Goal: Find specific page/section: Find specific page/section

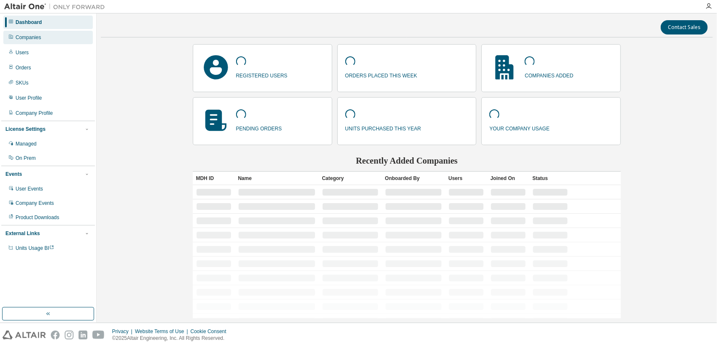
click at [31, 40] on div "Companies" at bounding box center [29, 37] width 26 height 7
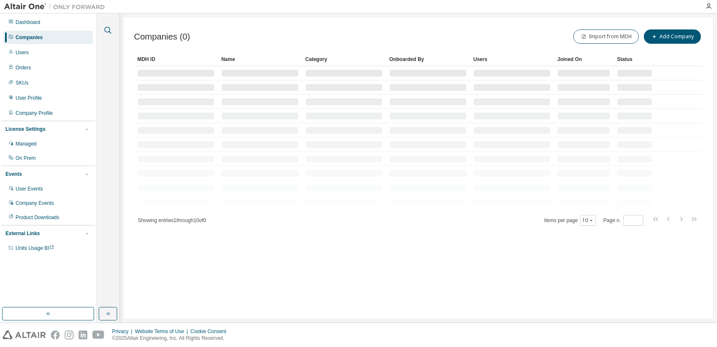
click at [108, 26] on icon "button" at bounding box center [108, 30] width 10 height 10
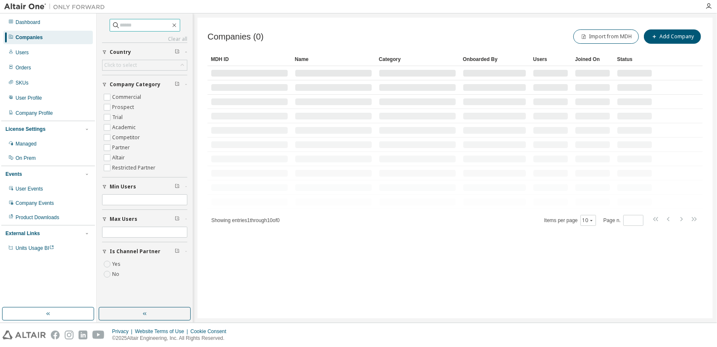
click at [144, 28] on input "text" at bounding box center [145, 25] width 50 height 8
type input "******"
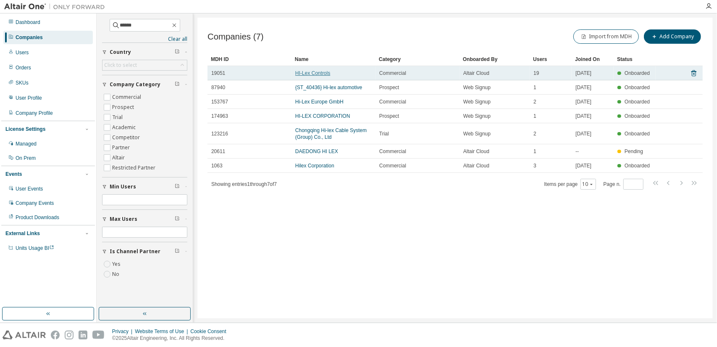
click at [321, 75] on link "HI-Lex Controls" at bounding box center [312, 73] width 35 height 6
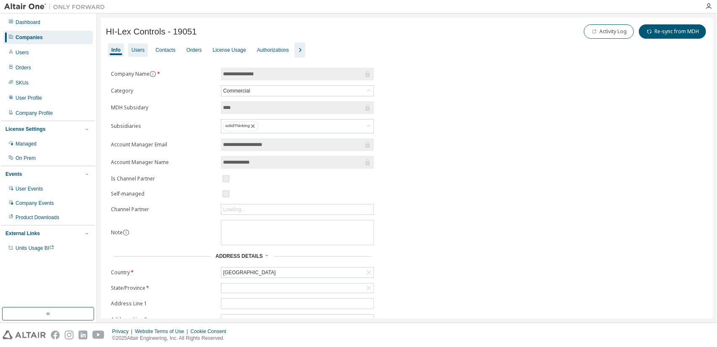
click at [142, 51] on div "Users" at bounding box center [138, 50] width 13 height 7
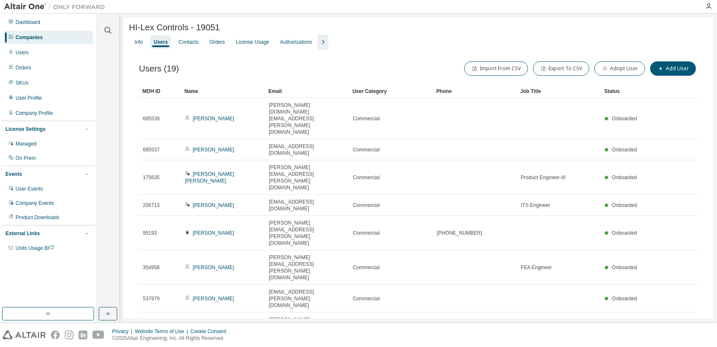
type input "*"
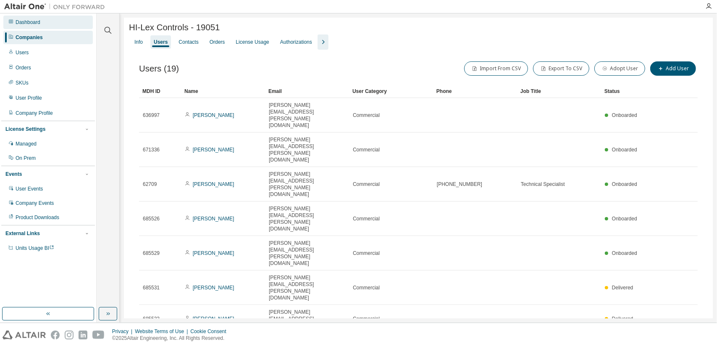
click at [36, 26] on div "Dashboard" at bounding box center [48, 22] width 90 height 13
